Goal: Task Accomplishment & Management: Use online tool/utility

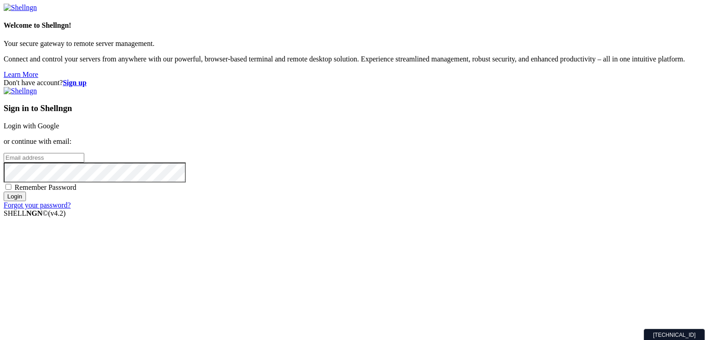
click at [59, 127] on link "Login with Google" at bounding box center [32, 126] width 56 height 8
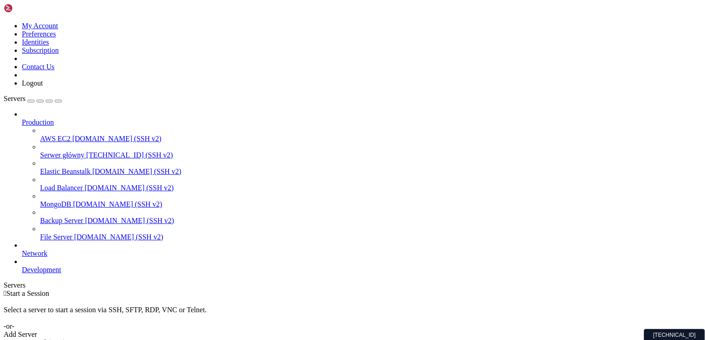
click at [73, 151] on span "Serwer główny" at bounding box center [62, 155] width 44 height 8
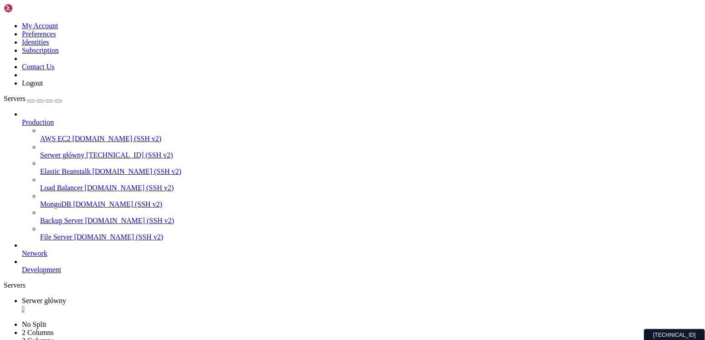
drag, startPoint x: 8, startPoint y: 465, endPoint x: 108, endPoint y: 722, distance: 276.0
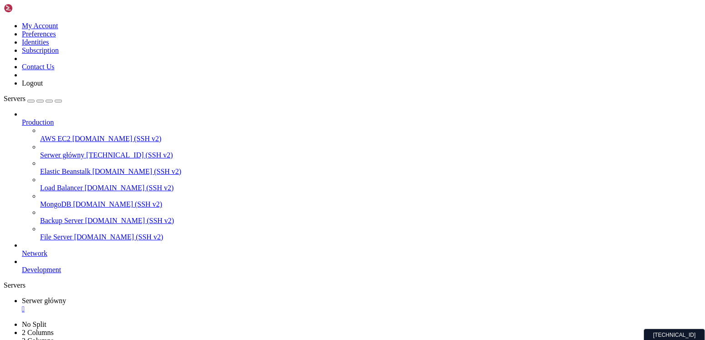
drag, startPoint x: 7, startPoint y: 468, endPoint x: 81, endPoint y: 727, distance: 268.7
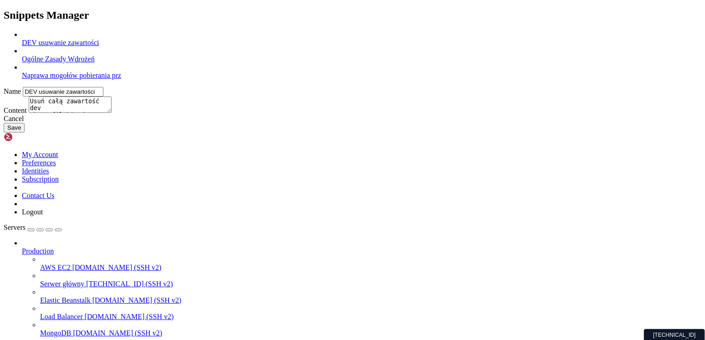
click at [121, 79] on link "Naprawa mogołów pobierania prz" at bounding box center [71, 76] width 99 height 8
type input "Naprawa mogołów pobierania prz"
type textarea "loremips dol sitametcons 5. ADIPISCINGEL_SEDDOEI_TEMPORINCI.ut (38 LA) Etdolore…"
click at [112, 113] on textarea at bounding box center [70, 105] width 83 height 16
click at [4, 31] on link at bounding box center [4, 31] width 0 height 0
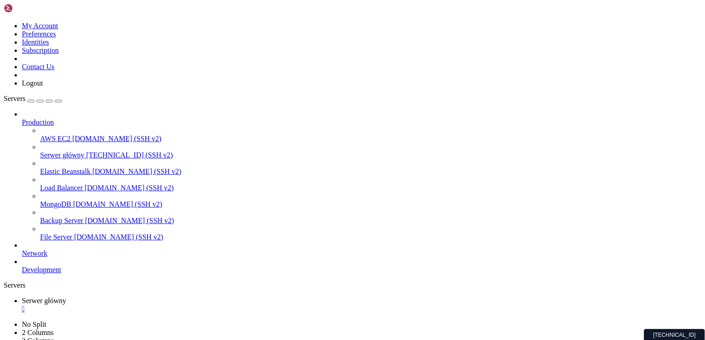
click at [180, 305] on div "" at bounding box center [362, 309] width 680 height 8
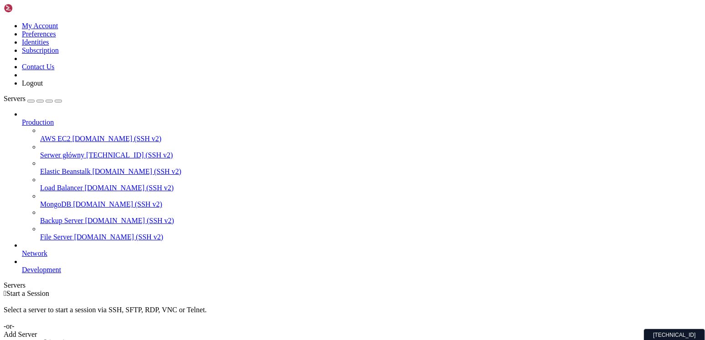
click at [86, 151] on span "[TECHNICAL_ID] (SSH v2)" at bounding box center [129, 155] width 87 height 8
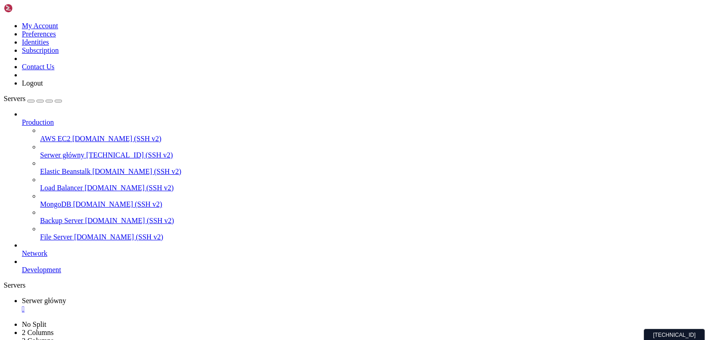
scroll to position [0, 0]
drag, startPoint x: 235, startPoint y: 599, endPoint x: 16, endPoint y: 598, distance: 219.2
